Goal: Task Accomplishment & Management: Use online tool/utility

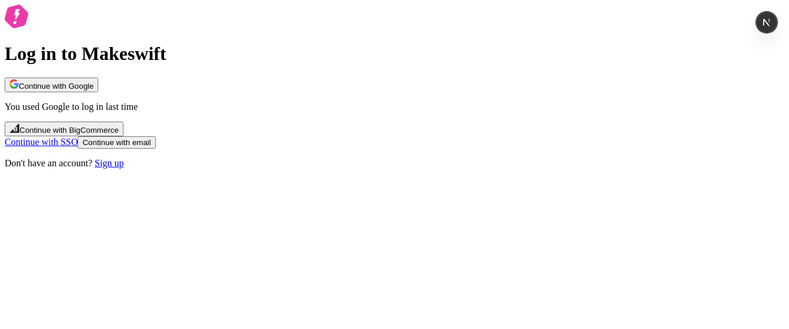
click at [124, 168] on link "Sign up" at bounding box center [109, 163] width 29 height 10
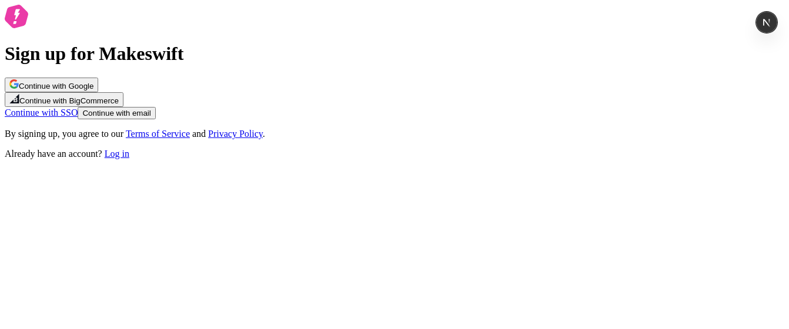
click at [94, 91] on span "Continue with Google" at bounding box center [56, 86] width 75 height 9
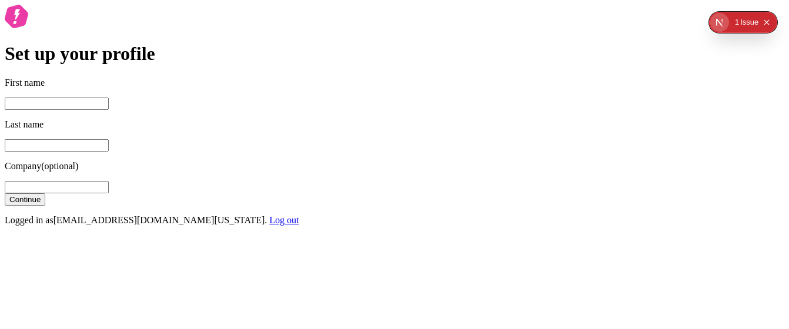
click at [109, 110] on input "First name" at bounding box center [57, 104] width 104 height 12
type input "sas"
type input "sasa"
click at [41, 204] on span "Continue" at bounding box center [24, 199] width 31 height 9
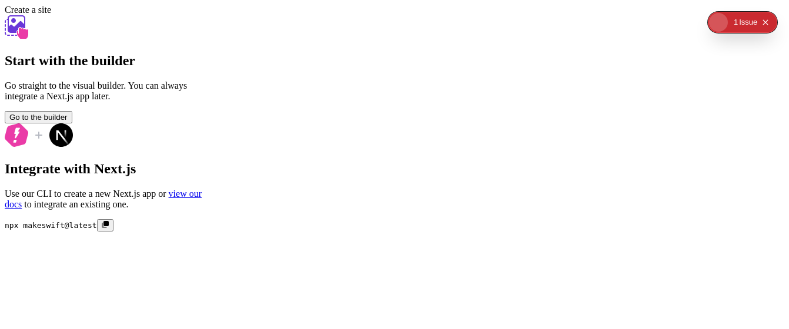
click at [765, 24] on icon "Collapse issues badge" at bounding box center [765, 21] width 5 height 5
click at [68, 122] on span "Go to the builder" at bounding box center [38, 117] width 58 height 9
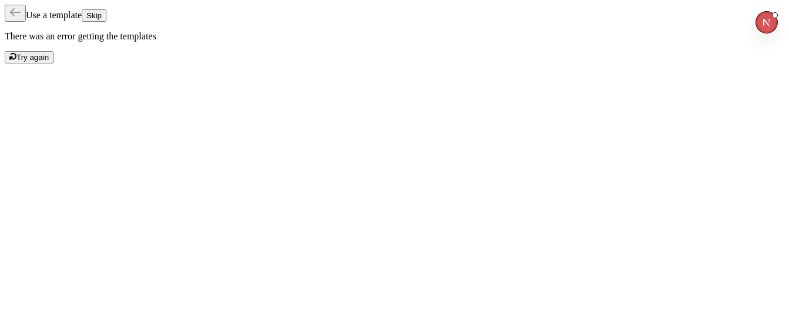
click at [102, 15] on span "Skip" at bounding box center [93, 15] width 15 height 9
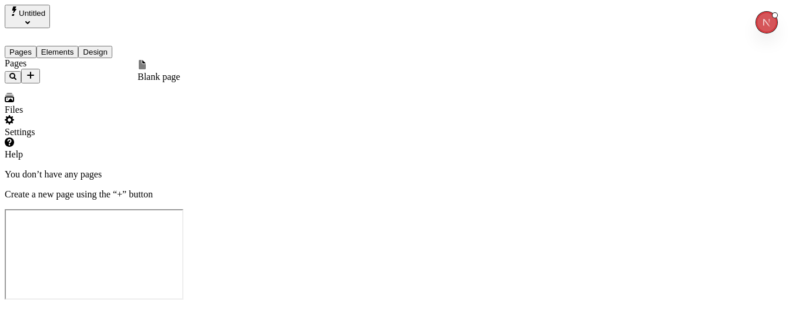
click at [34, 72] on icon "Add new" at bounding box center [30, 75] width 7 height 7
click at [180, 72] on span "Blank page" at bounding box center [159, 77] width 42 height 10
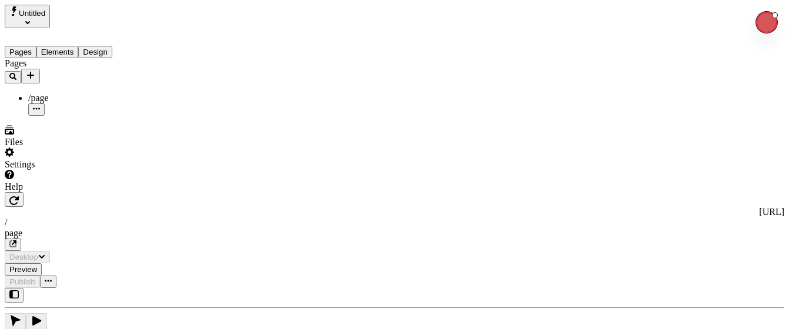
click at [35, 71] on icon "Add new" at bounding box center [30, 75] width 9 height 9
type input "/page"
click at [179, 77] on span "Blank page" at bounding box center [159, 77] width 42 height 10
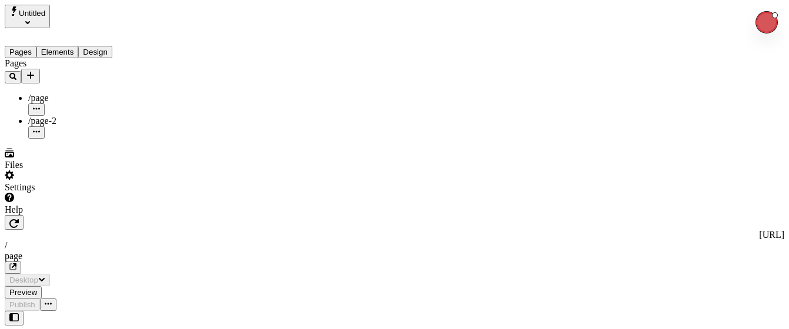
click at [89, 193] on div "Settings" at bounding box center [75, 182] width 141 height 22
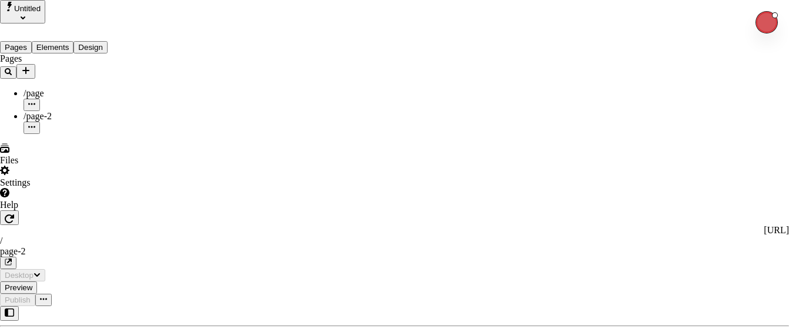
type input "/page-2"
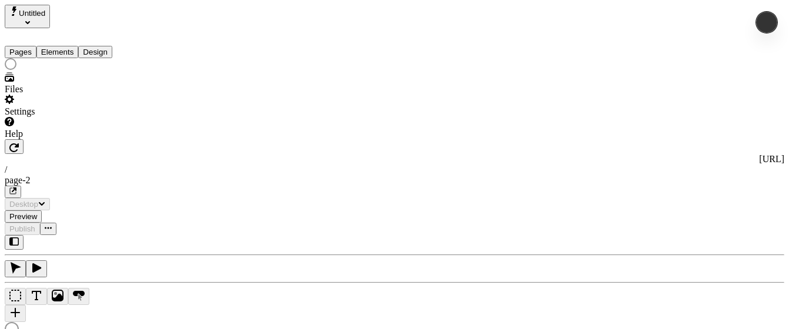
type input "/page-2"
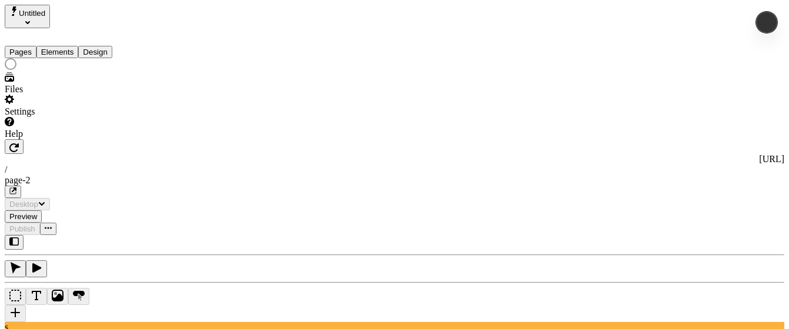
type input "/page-2"
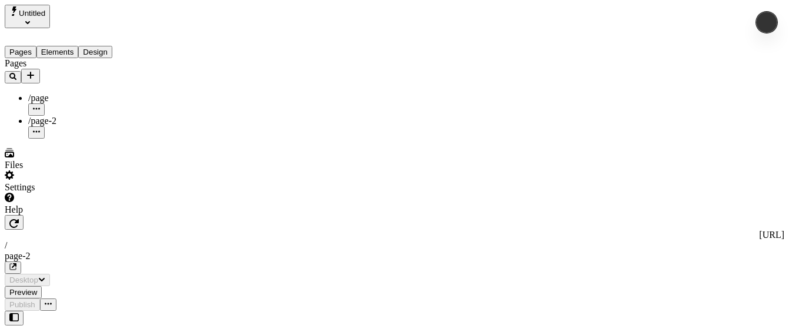
scroll to position [0, 0]
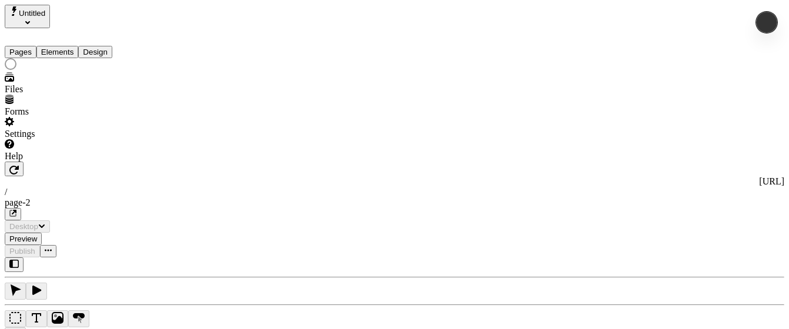
type input "/page-2"
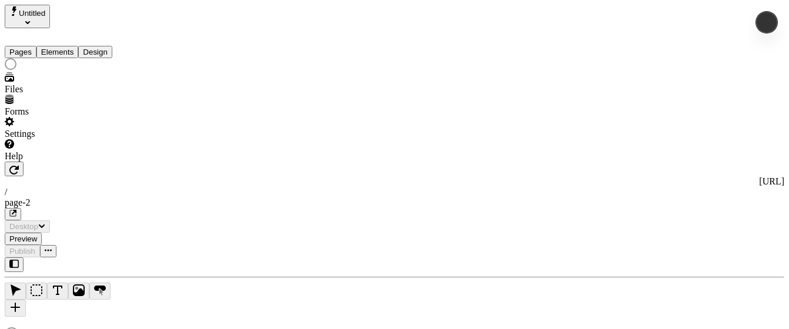
type input "/page-2"
